Goal: Navigation & Orientation: Understand site structure

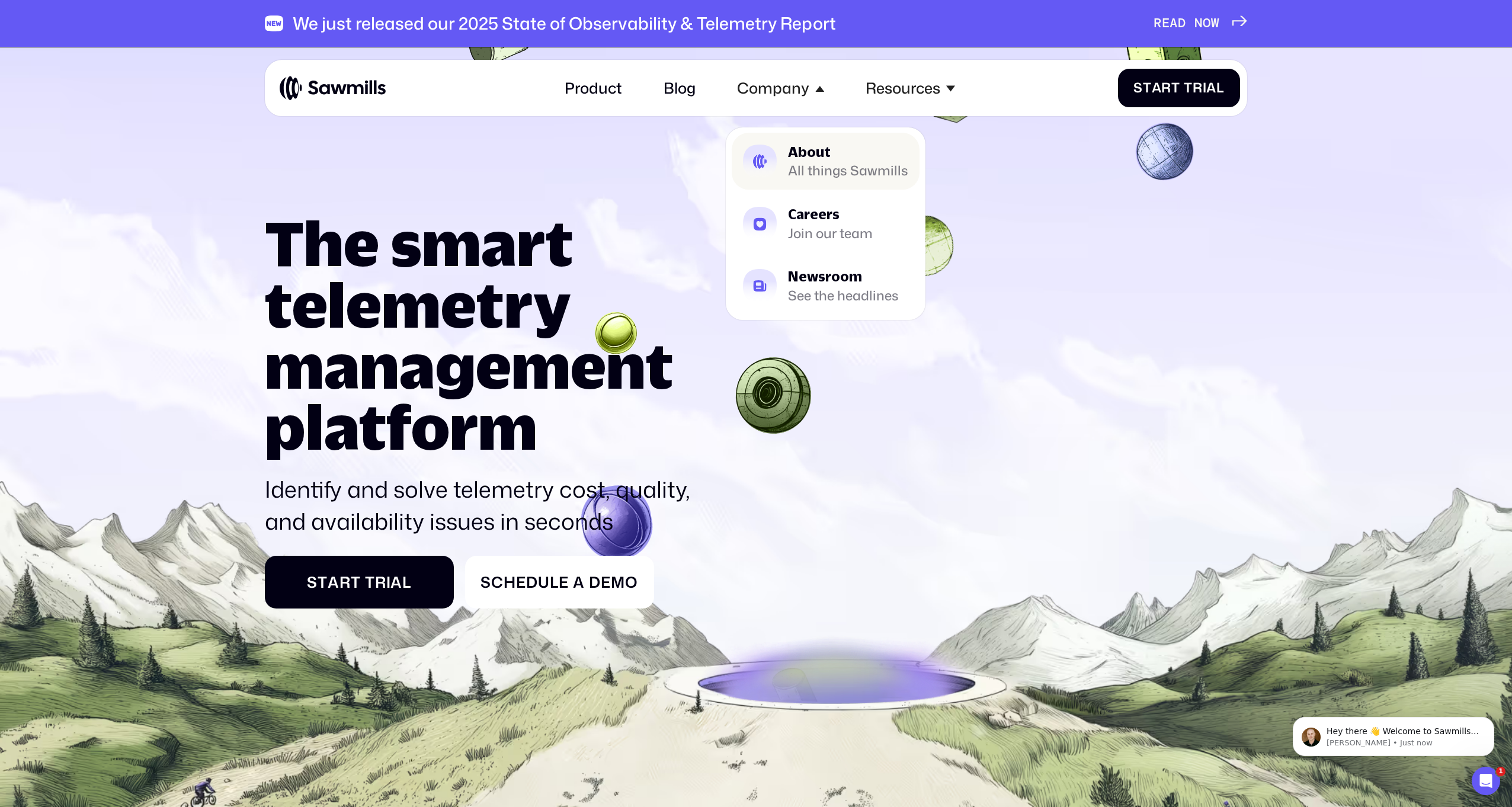
click at [800, 165] on div "All things Sawmills" at bounding box center [847, 171] width 121 height 12
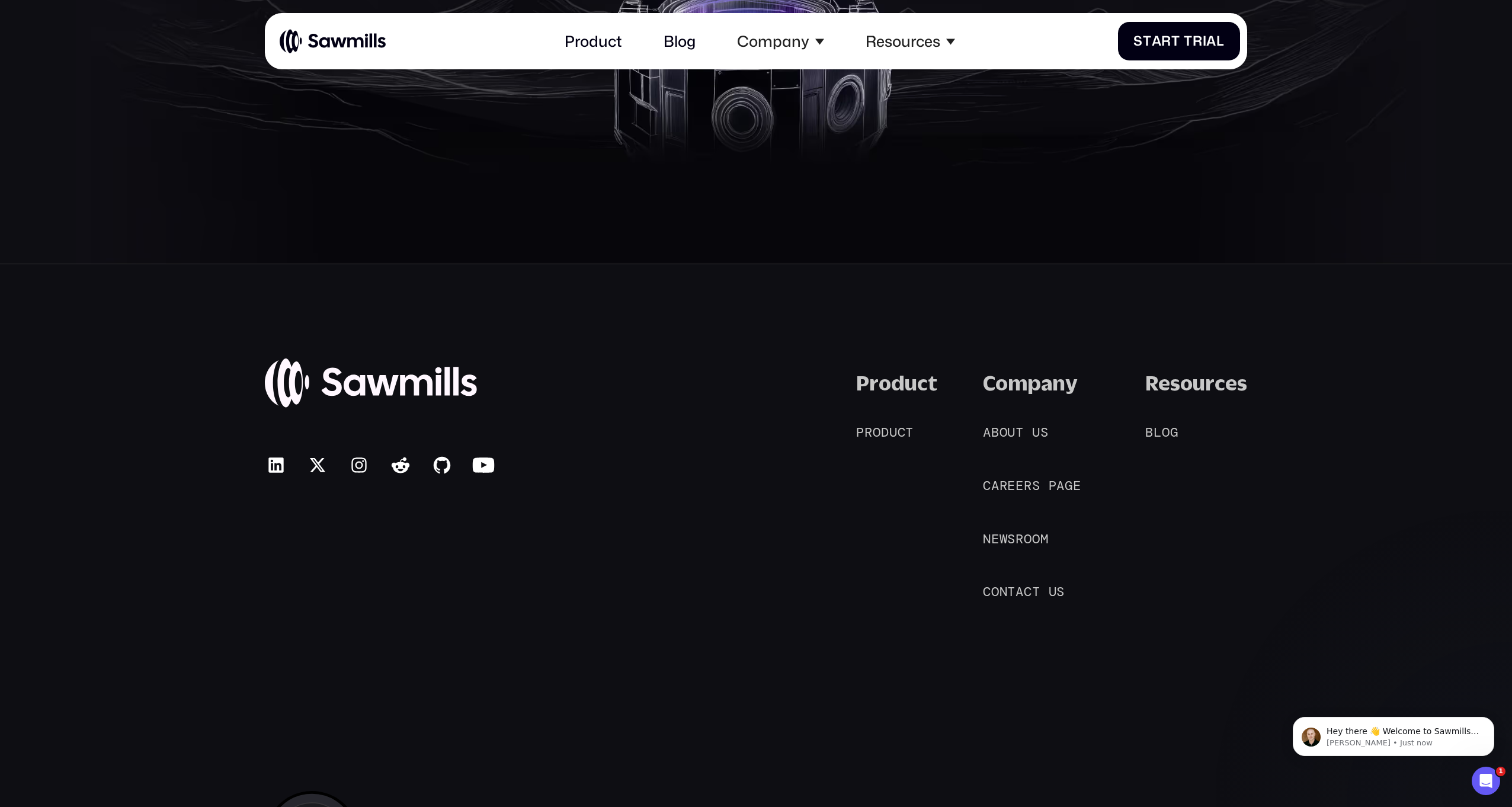
scroll to position [3415, 0]
click at [1068, 490] on span "g" at bounding box center [1069, 486] width 8 height 16
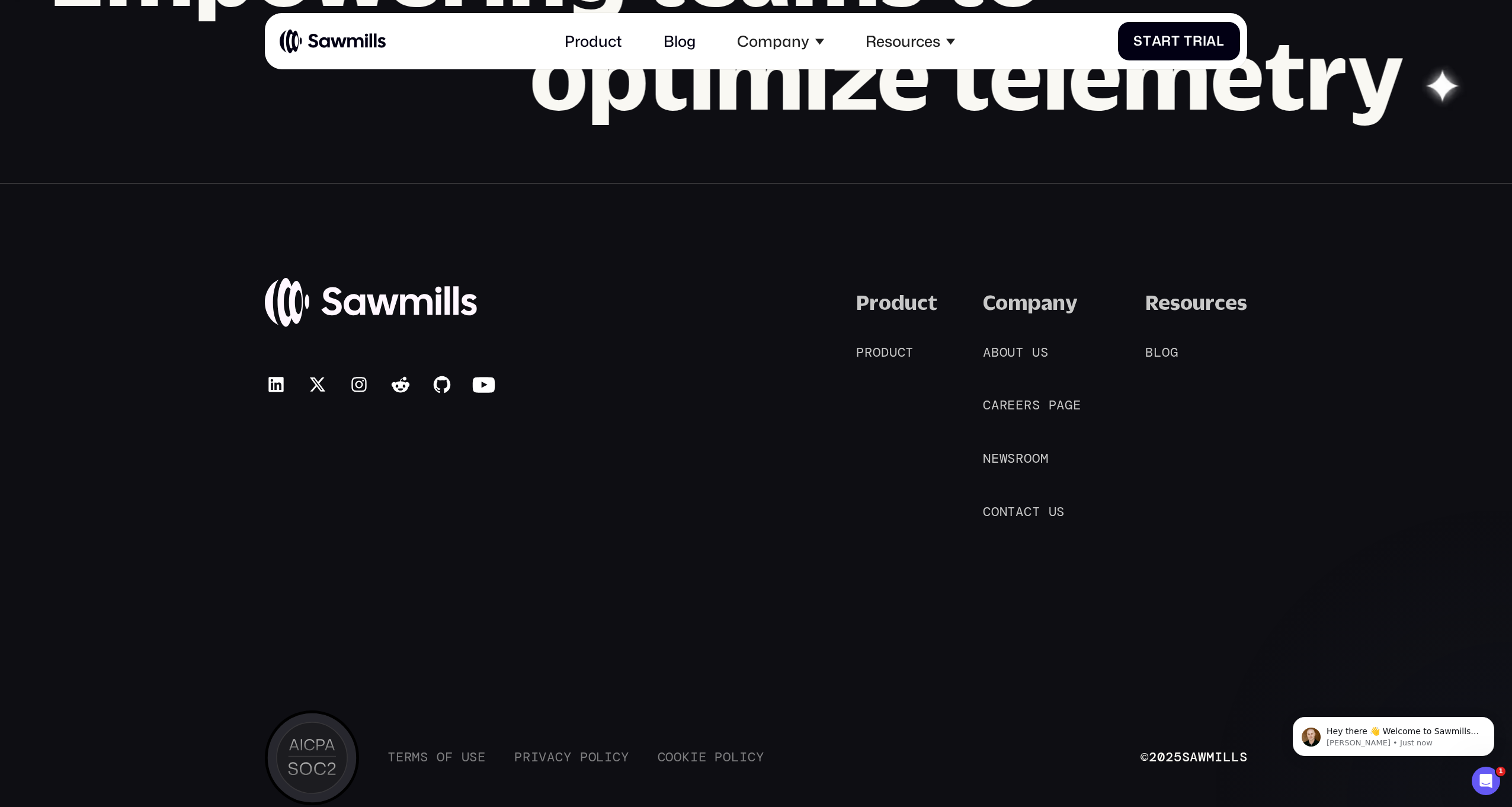
scroll to position [1888, 0]
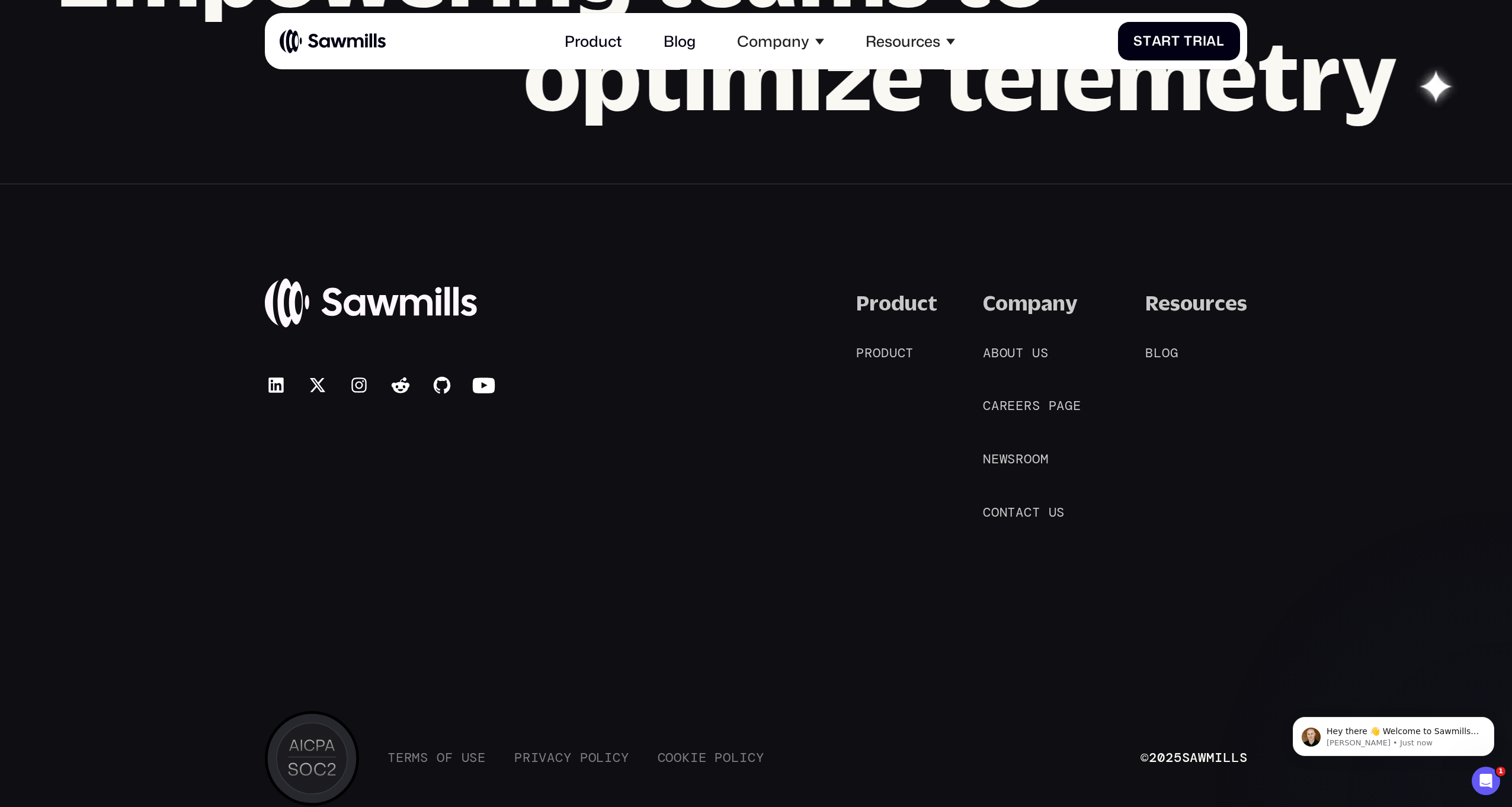
click at [1145, 351] on div "Product P r o d u c t P r o d u c t Company A b o u t u s A b o u t u s C a r e…" at bounding box center [1052, 406] width 391 height 232
click at [1153, 352] on span "B" at bounding box center [1149, 353] width 8 height 16
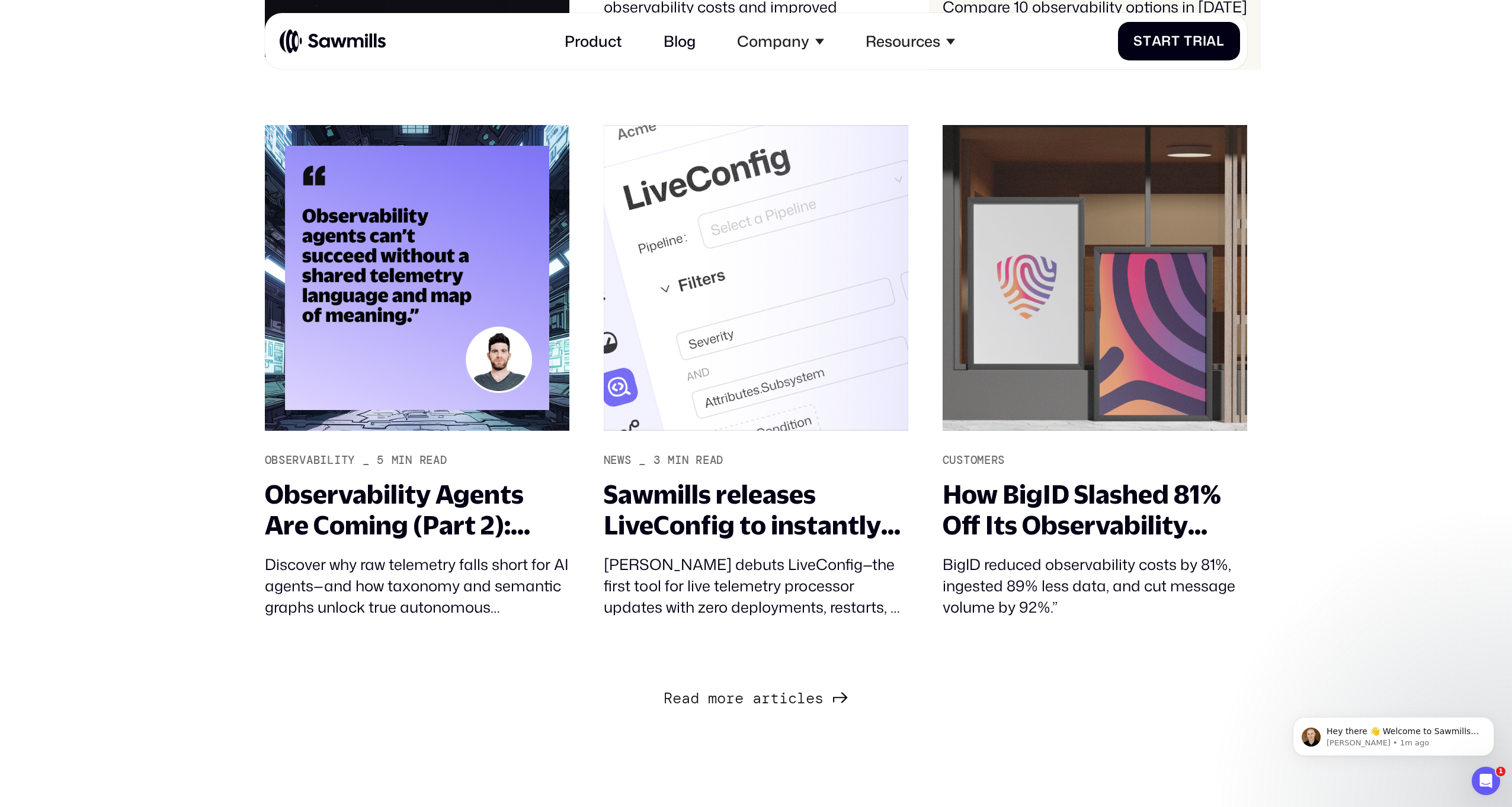
scroll to position [1908, 0]
